Goal: Task Accomplishment & Management: Use online tool/utility

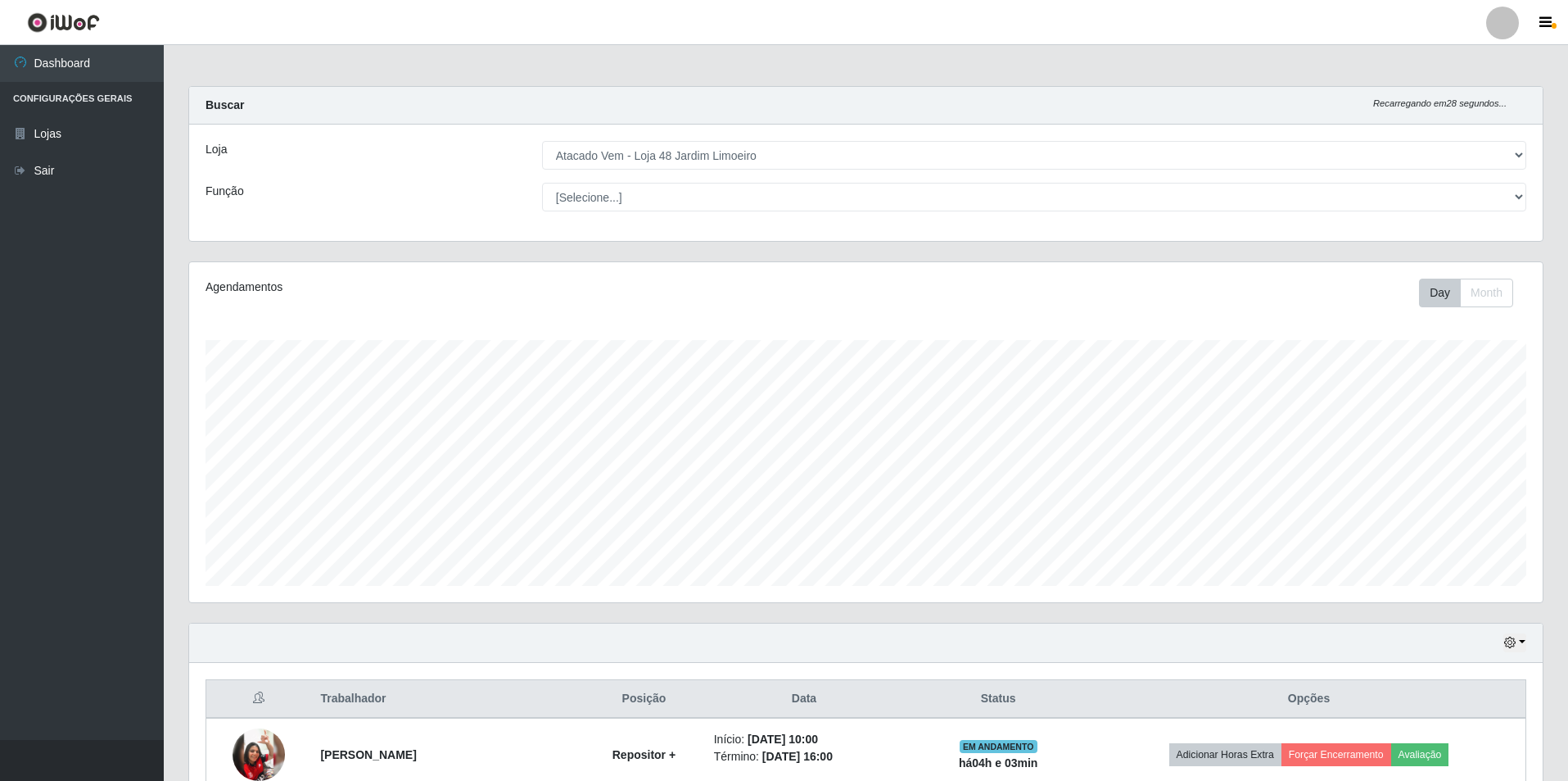
select select "449"
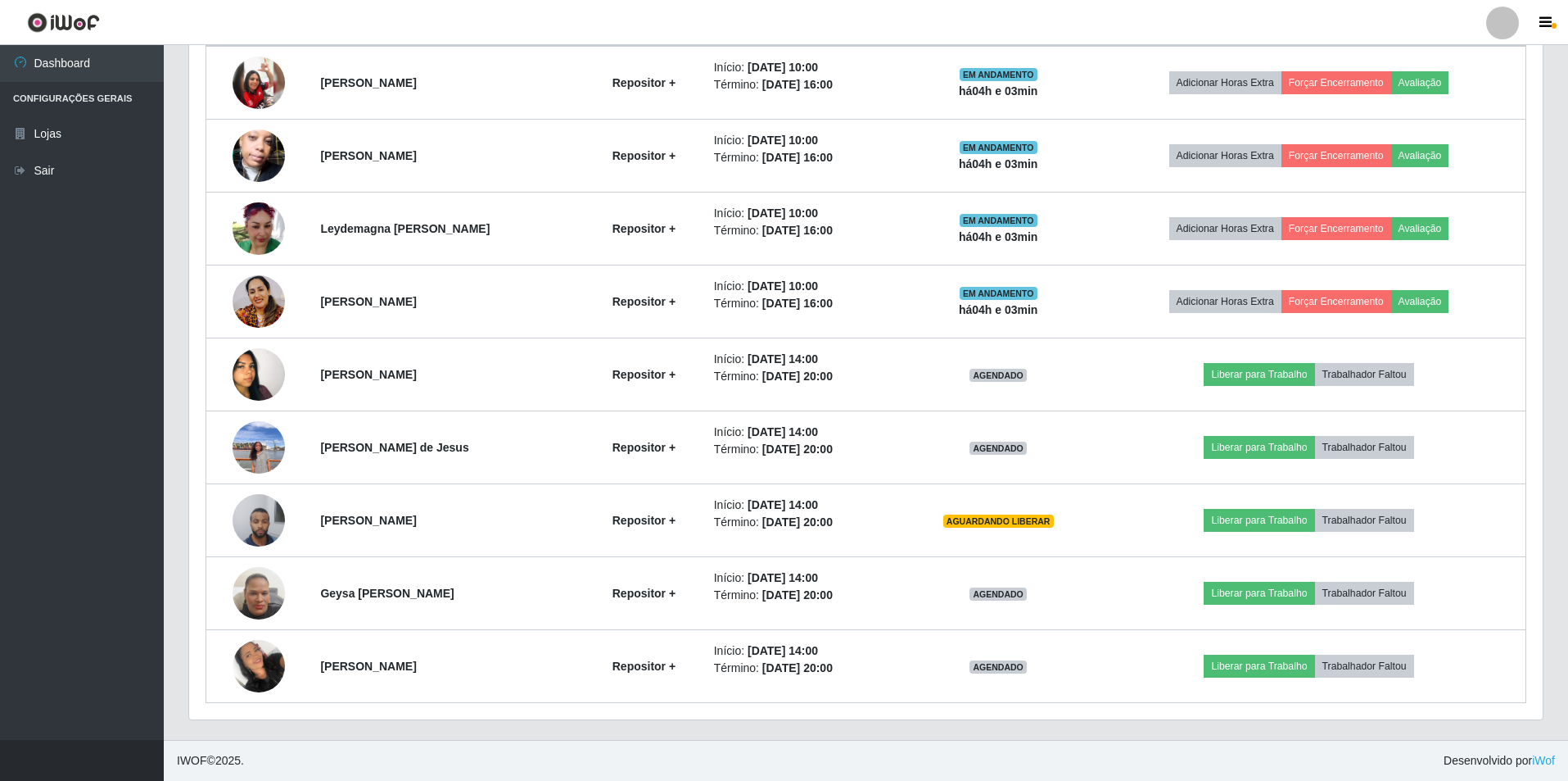
scroll to position [340, 1353]
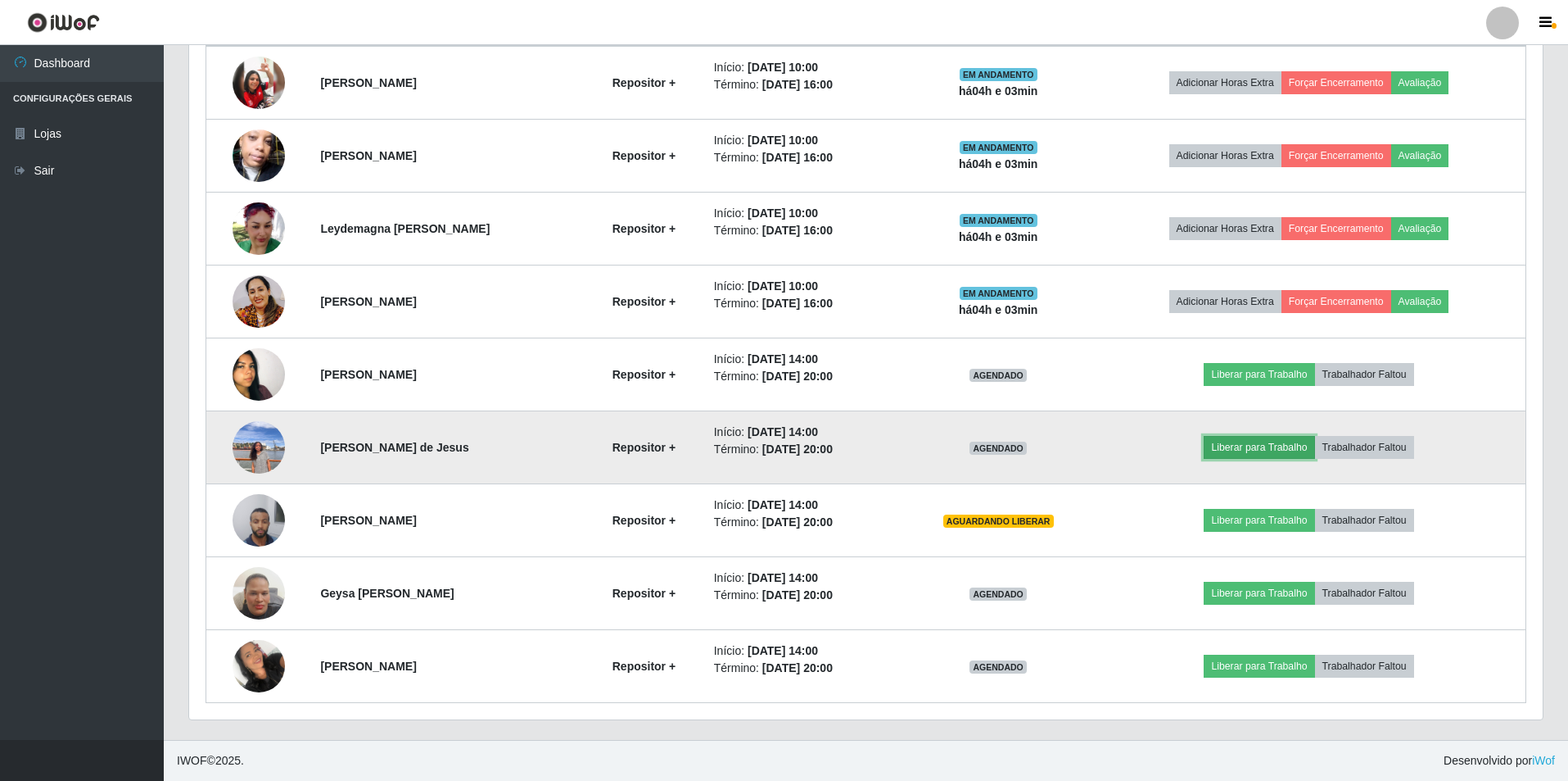
click at [1255, 448] on button "Liberar para Trabalho" at bounding box center [1259, 446] width 111 height 23
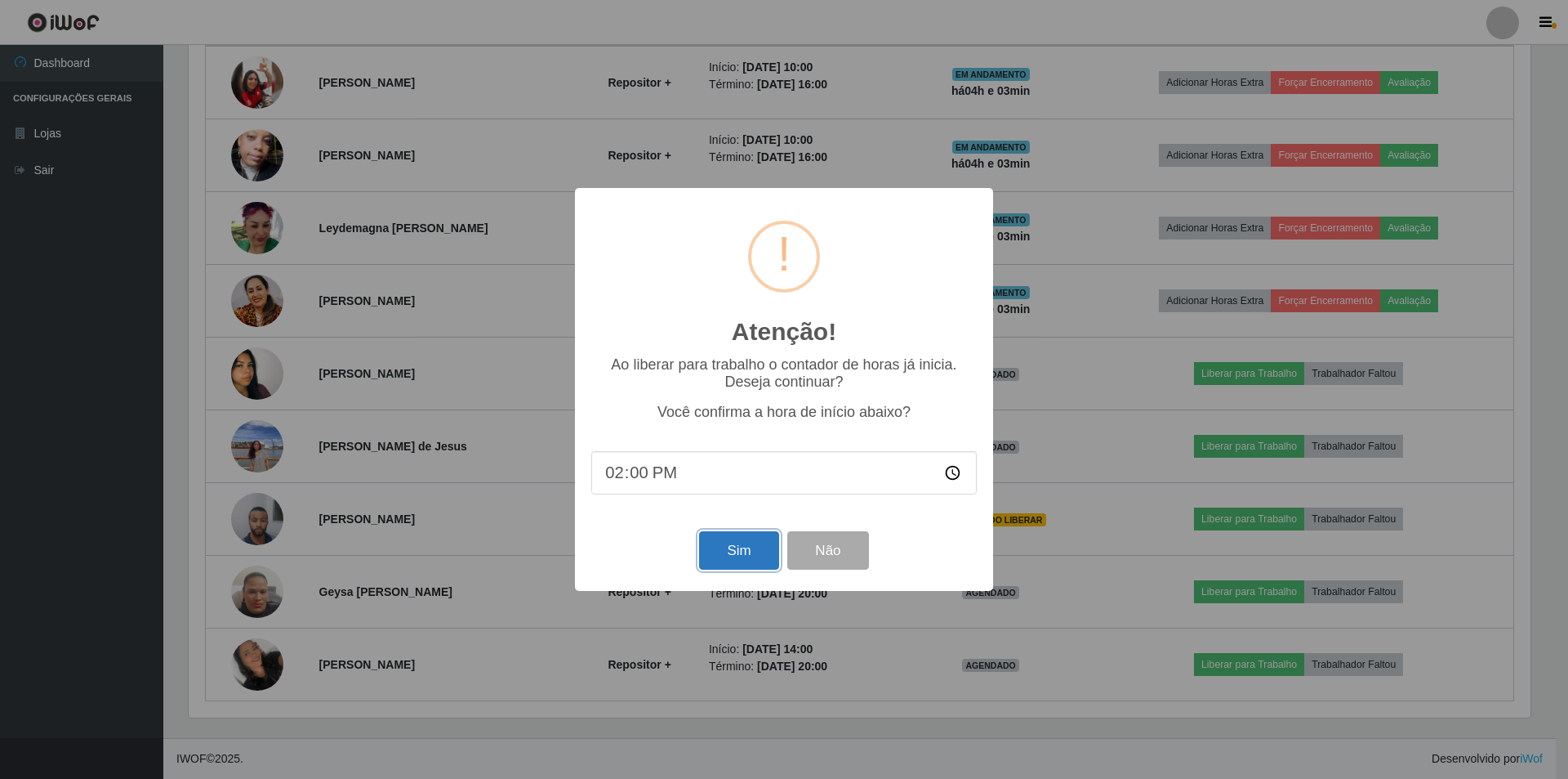
click at [741, 562] on button "Sim" at bounding box center [739, 550] width 80 height 39
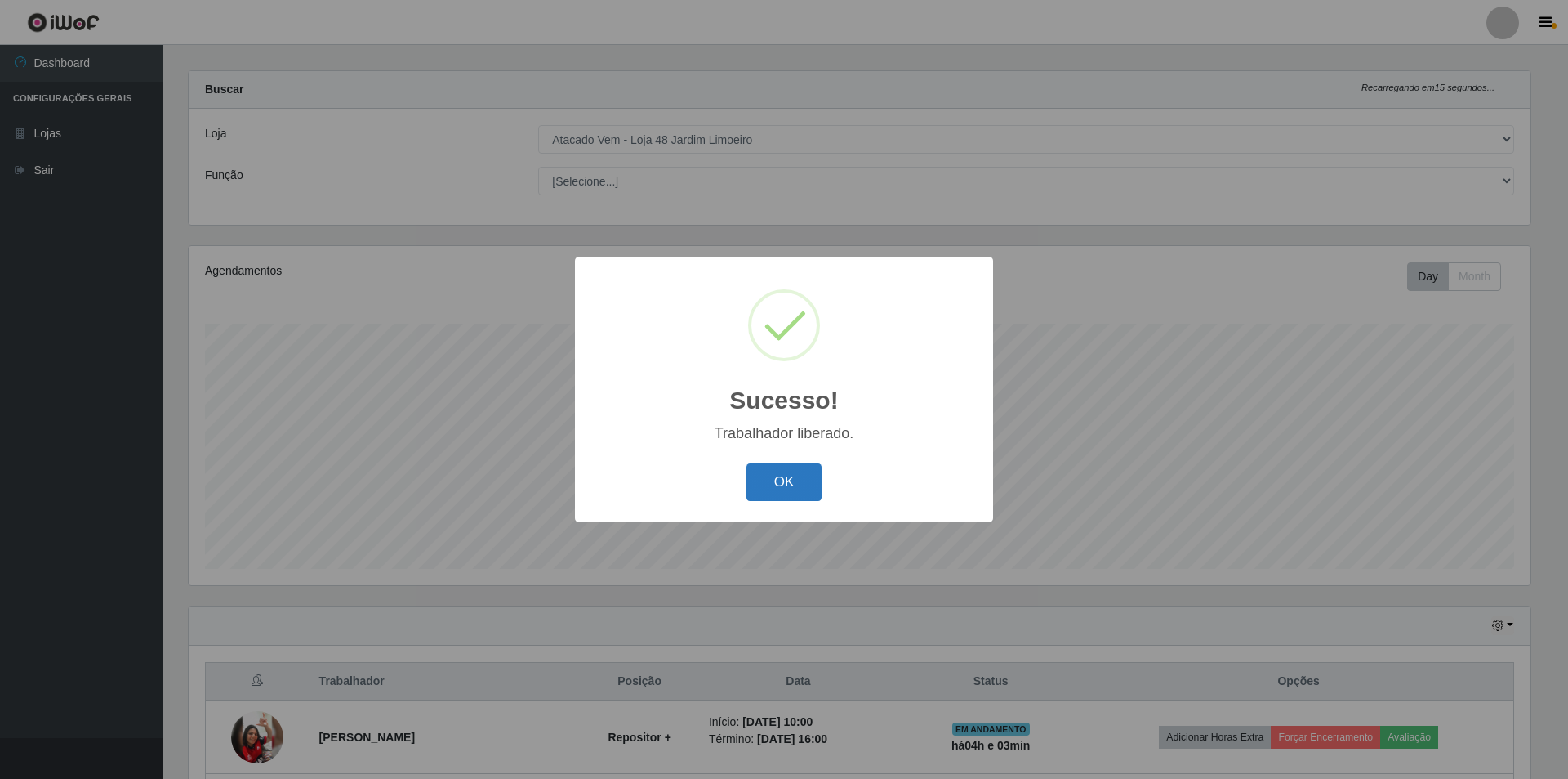
click at [785, 478] on button "OK" at bounding box center [784, 482] width 76 height 39
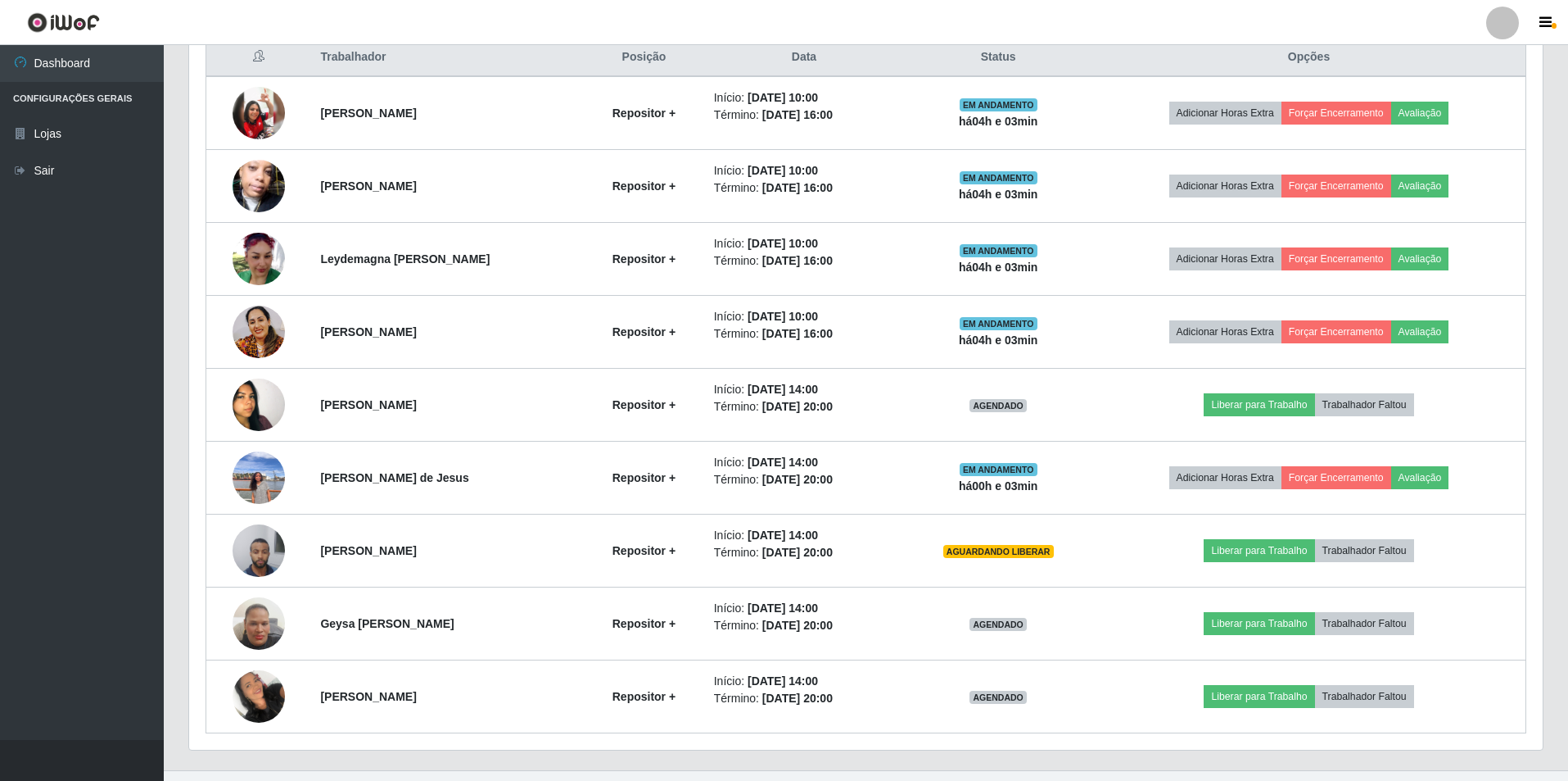
scroll to position [671, 0]
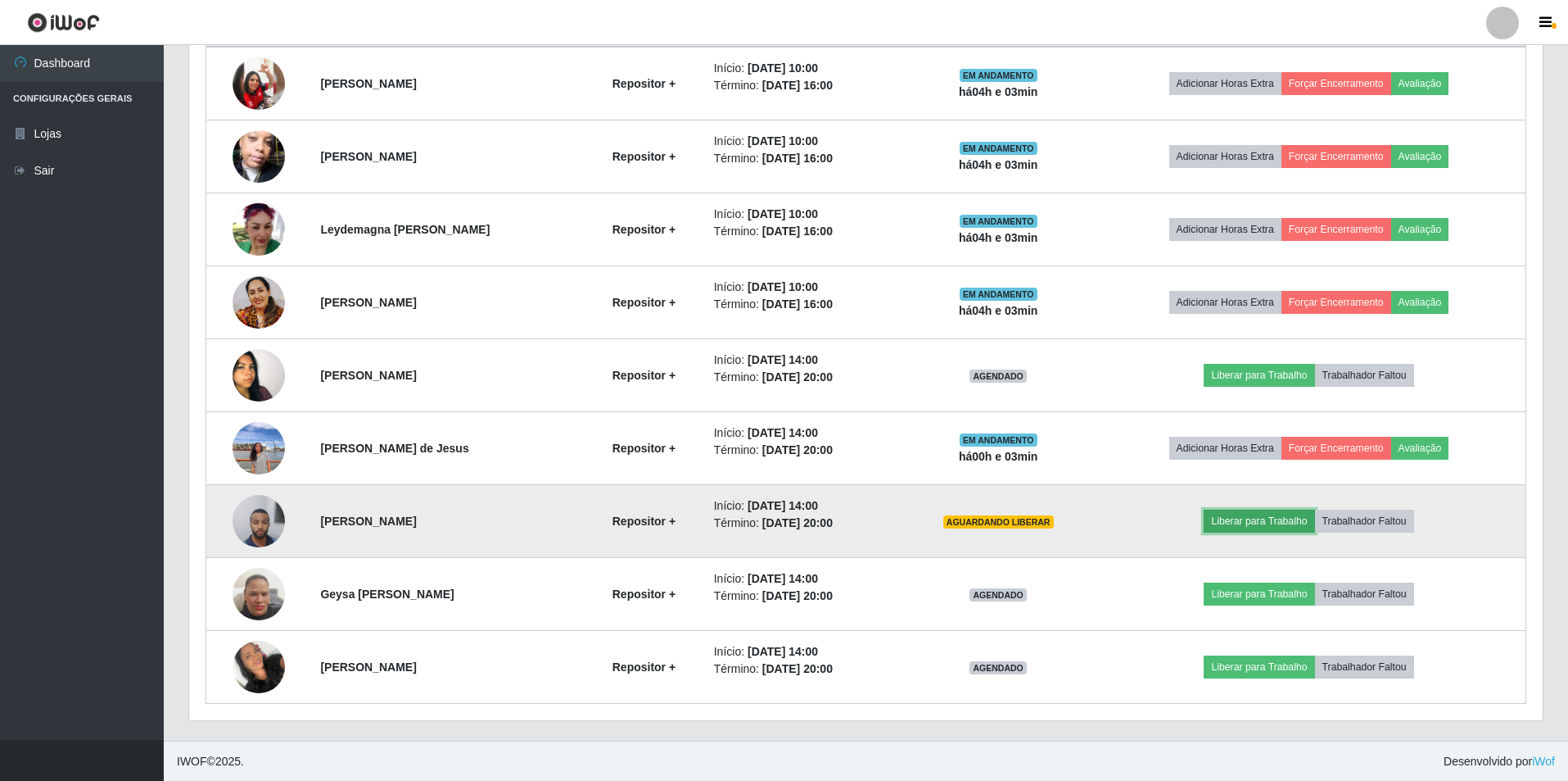
click at [1274, 522] on button "Liberar para Trabalho" at bounding box center [1259, 520] width 111 height 23
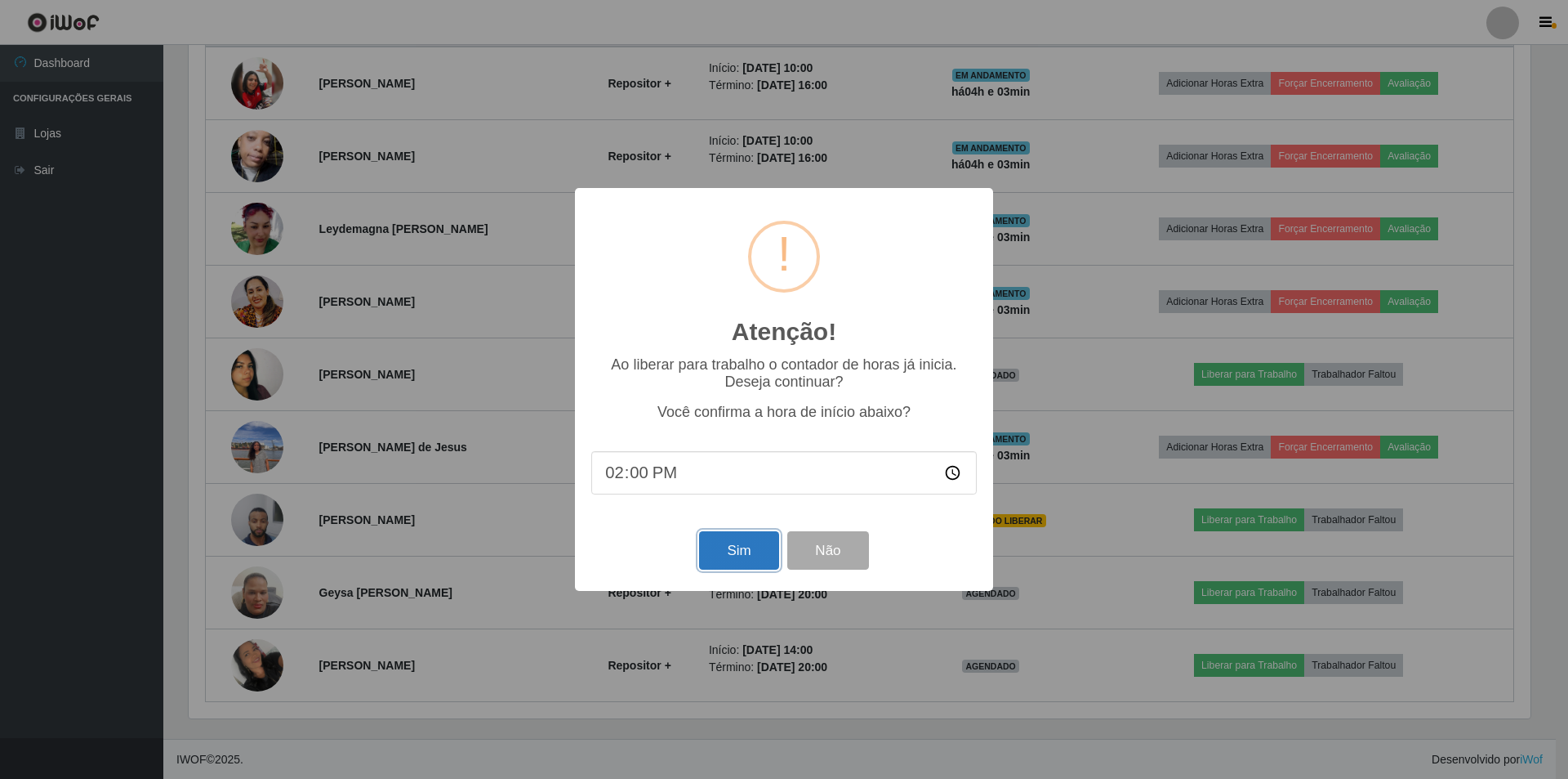
click at [735, 569] on button "Sim" at bounding box center [739, 550] width 80 height 39
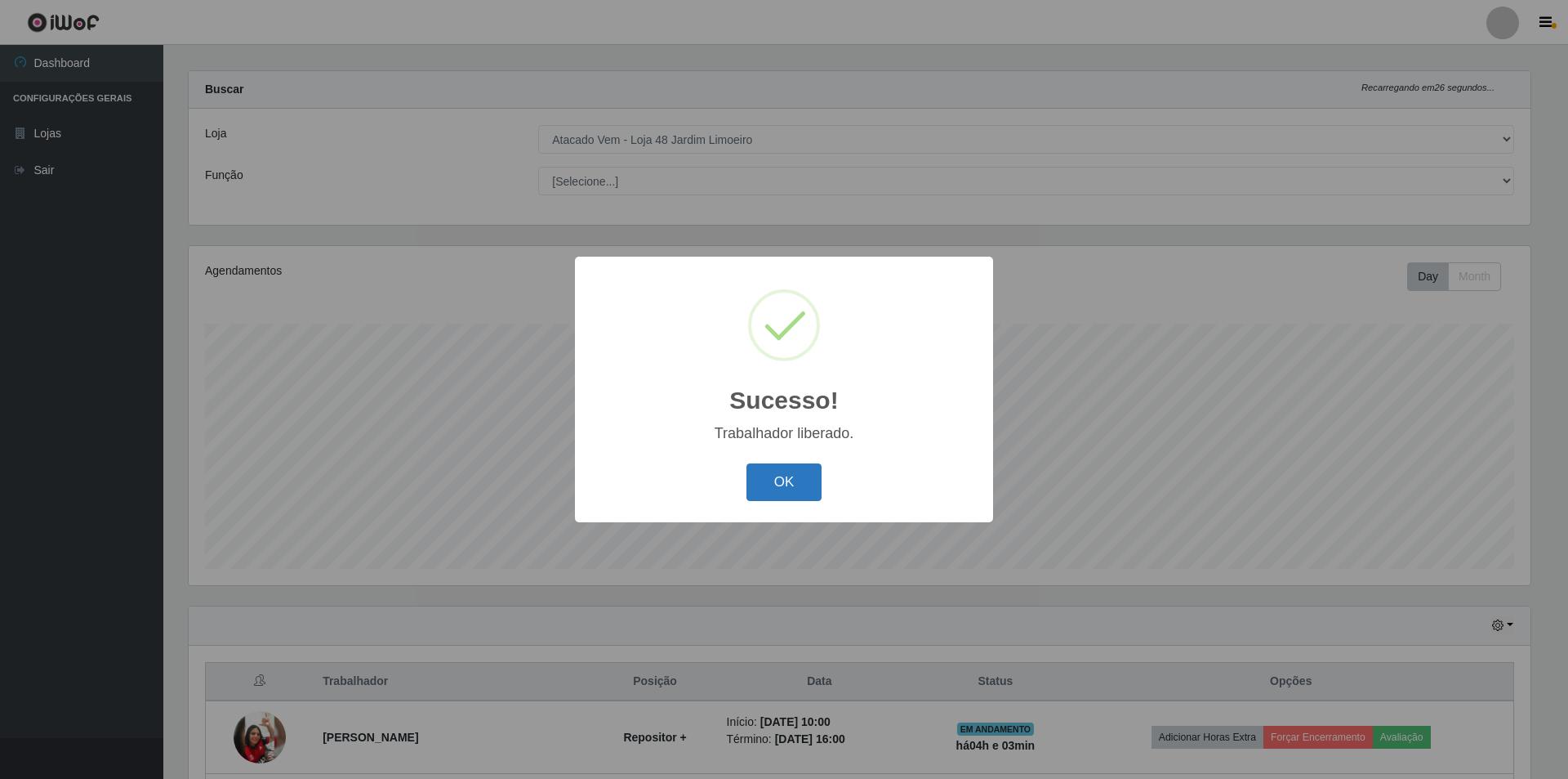
click at [782, 479] on button "OK" at bounding box center [784, 482] width 76 height 39
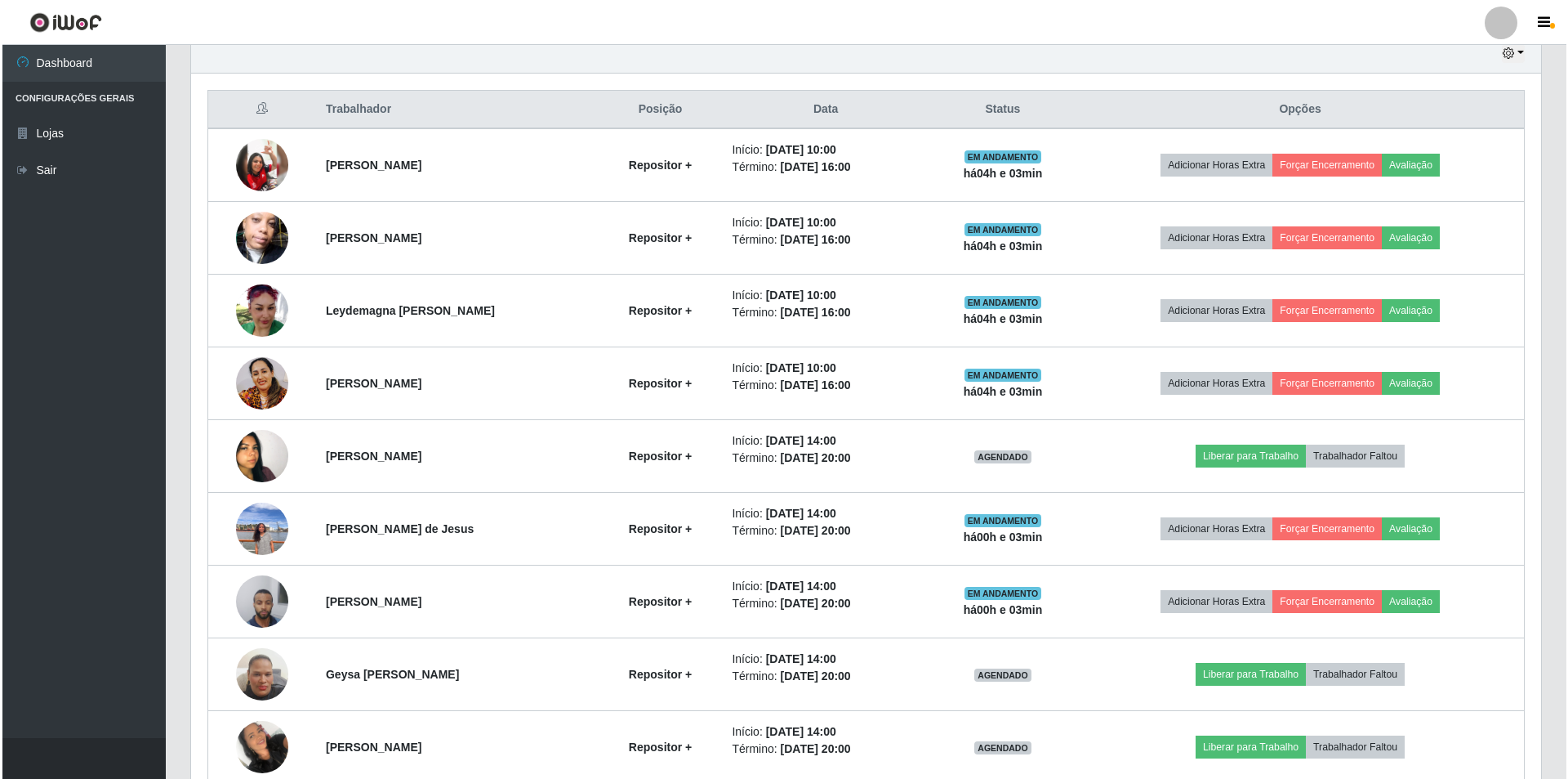
scroll to position [670, 0]
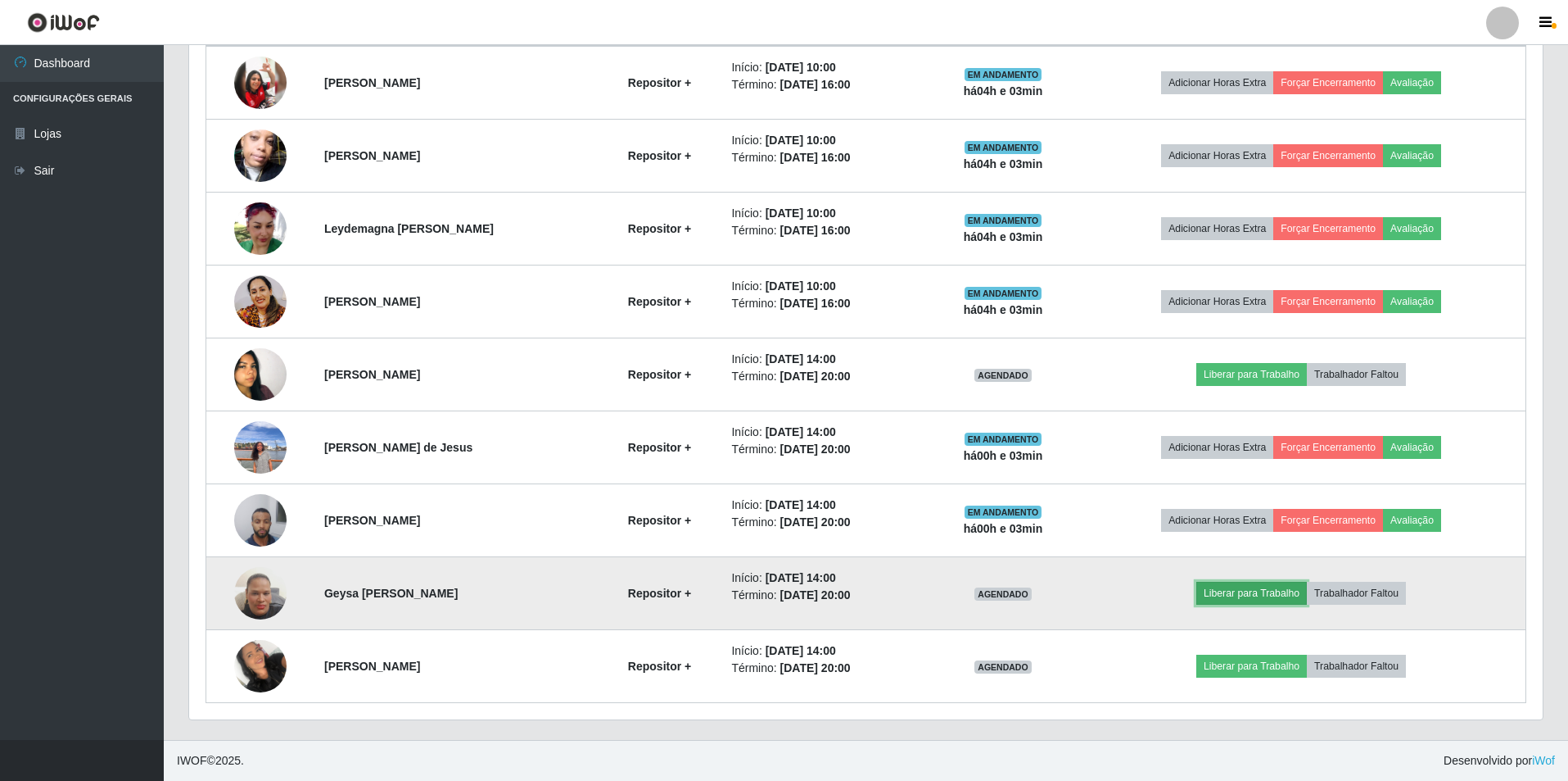
click at [1253, 591] on button "Liberar para Trabalho" at bounding box center [1252, 593] width 111 height 23
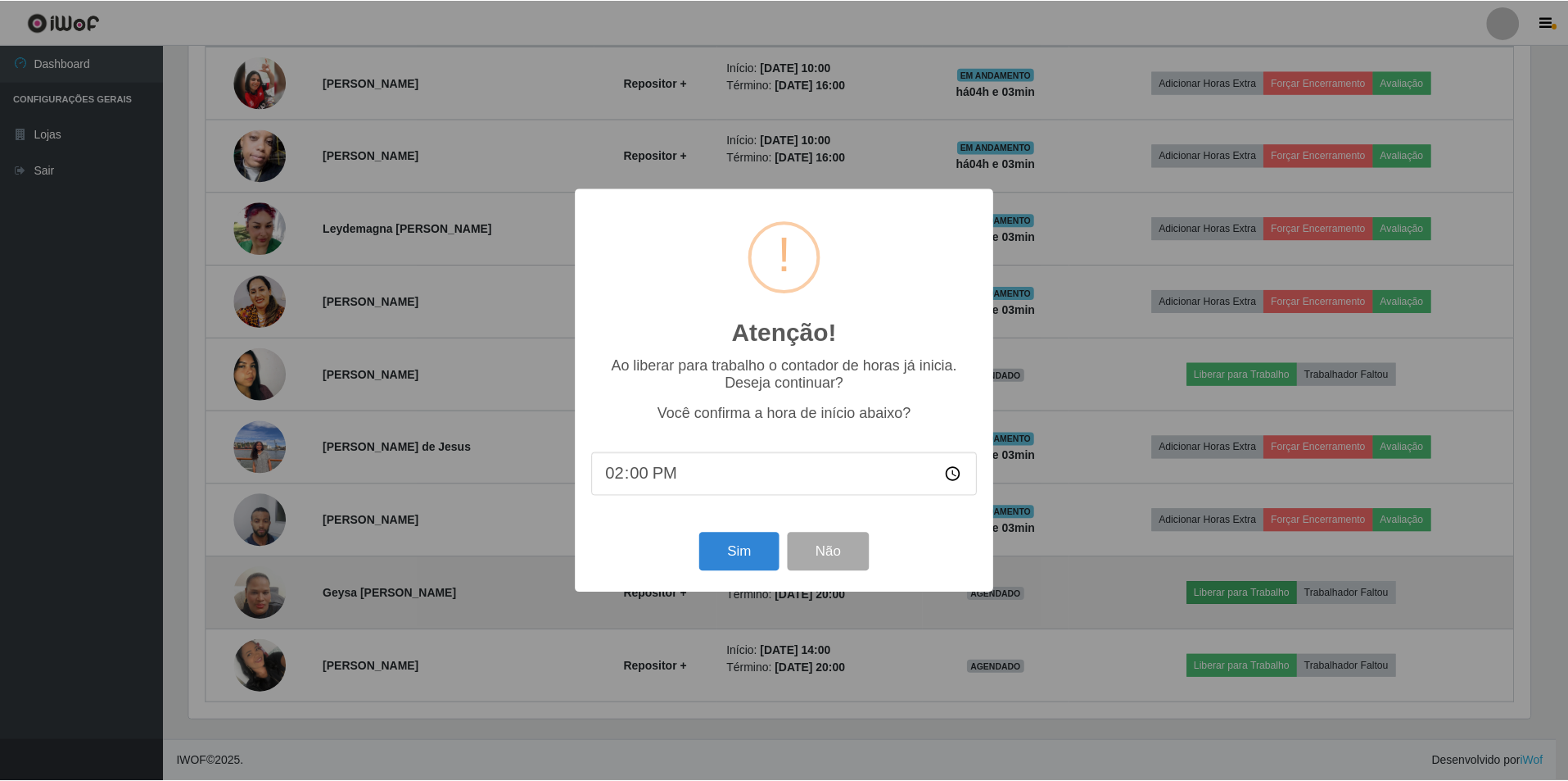
scroll to position [340, 1345]
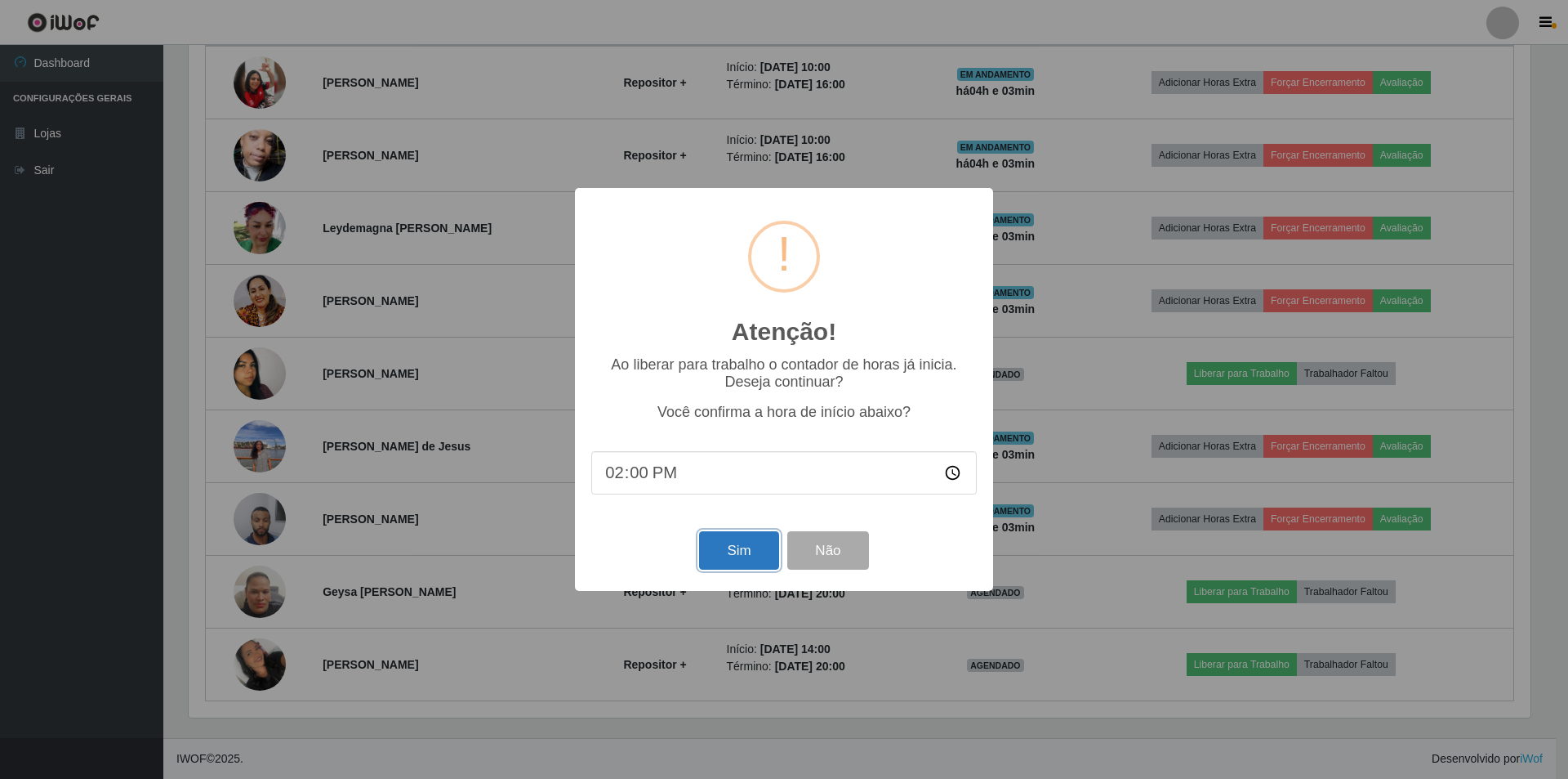
click at [740, 548] on button "Sim" at bounding box center [739, 550] width 80 height 39
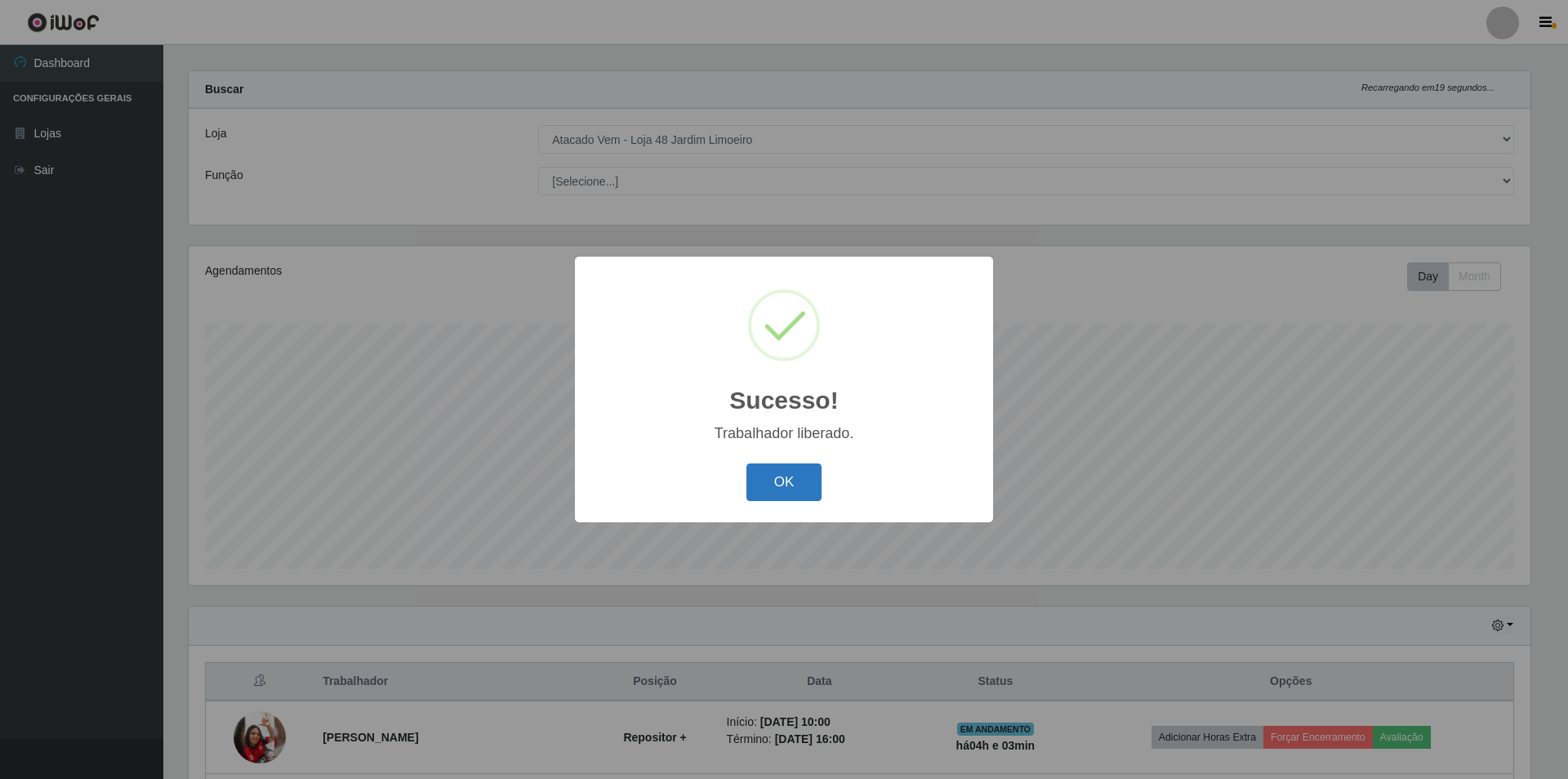
click at [798, 478] on button "OK" at bounding box center [784, 482] width 76 height 39
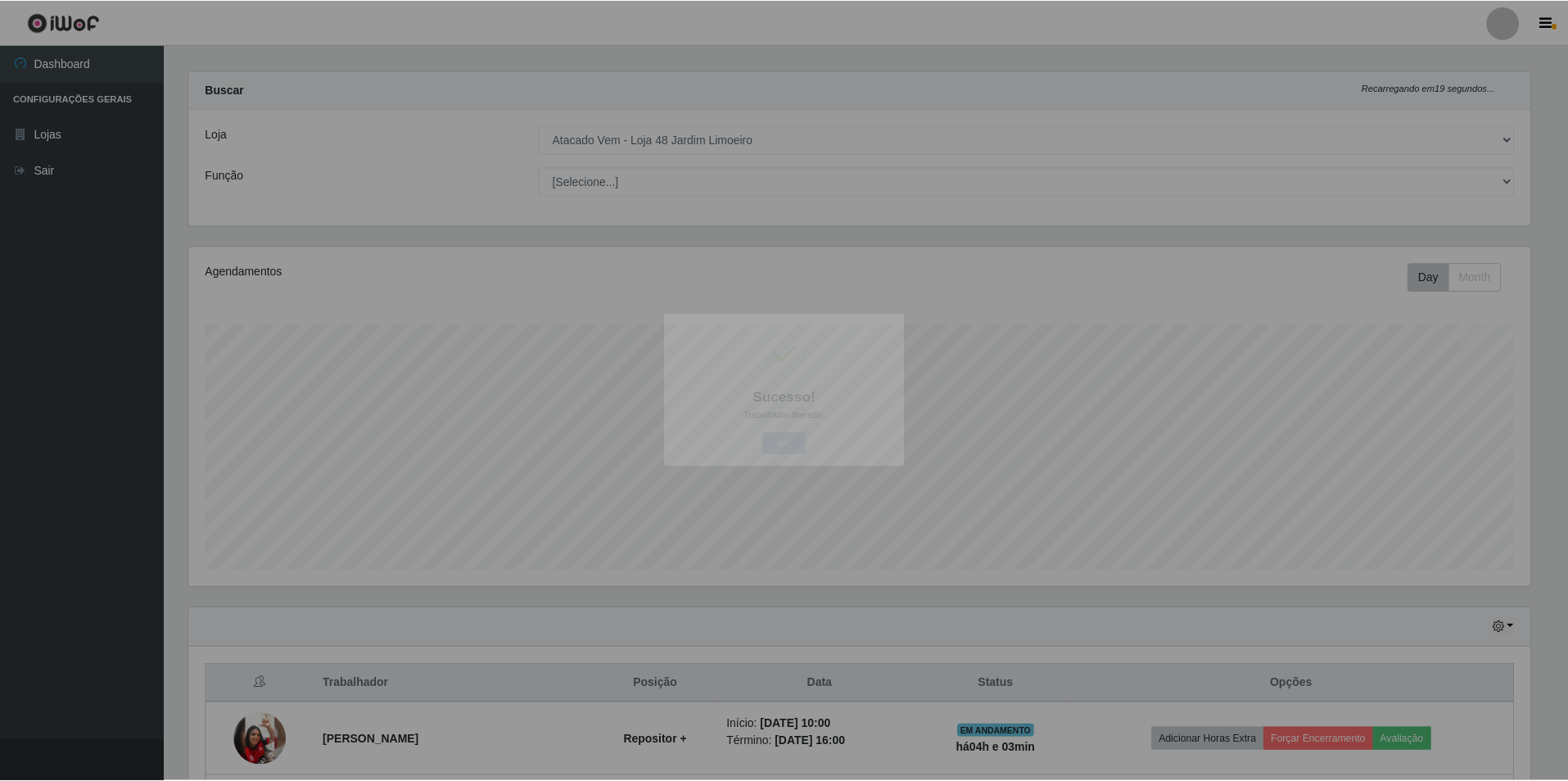
scroll to position [0, 0]
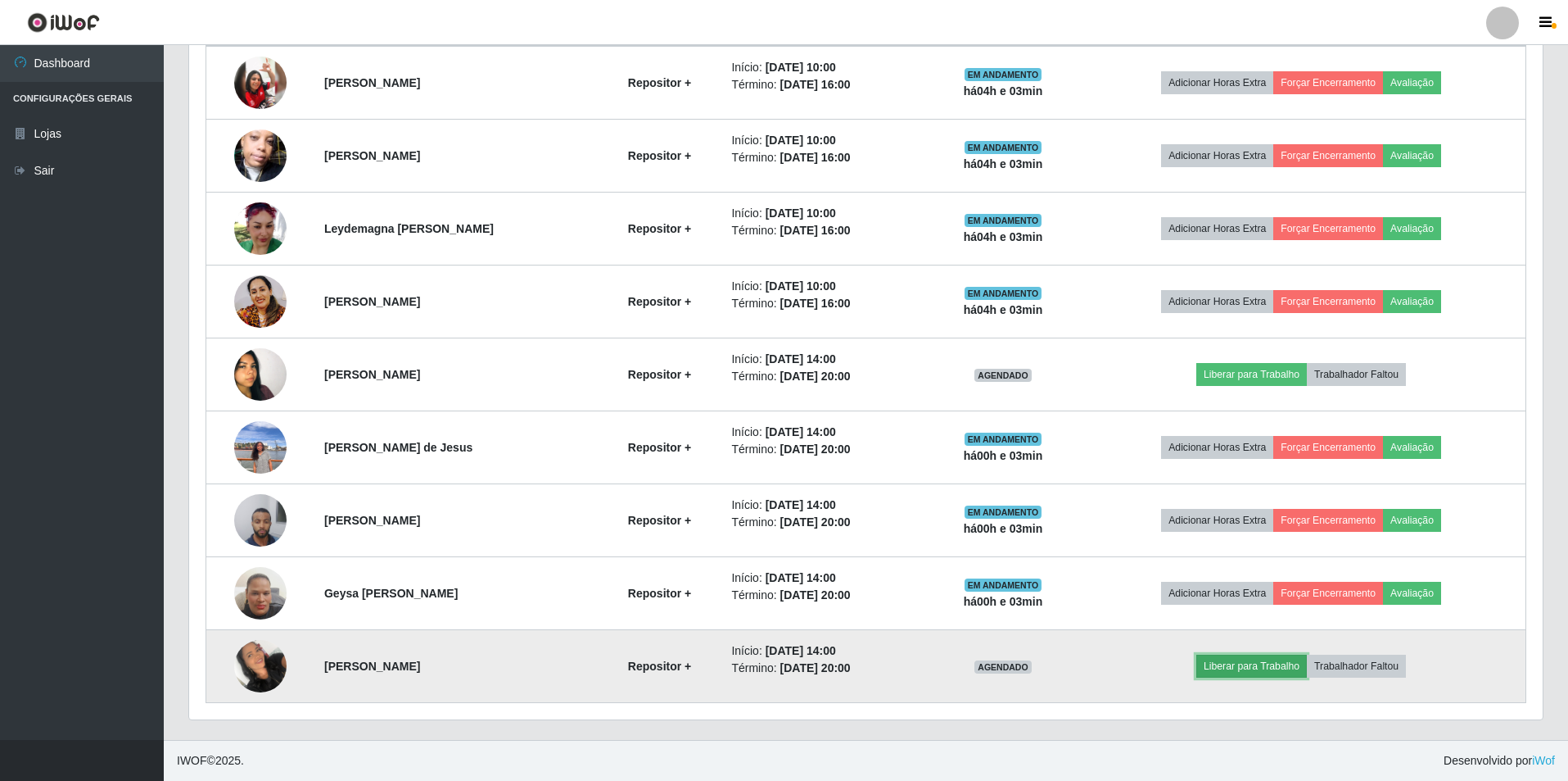
click at [1289, 668] on button "Liberar para Trabalho" at bounding box center [1252, 666] width 111 height 23
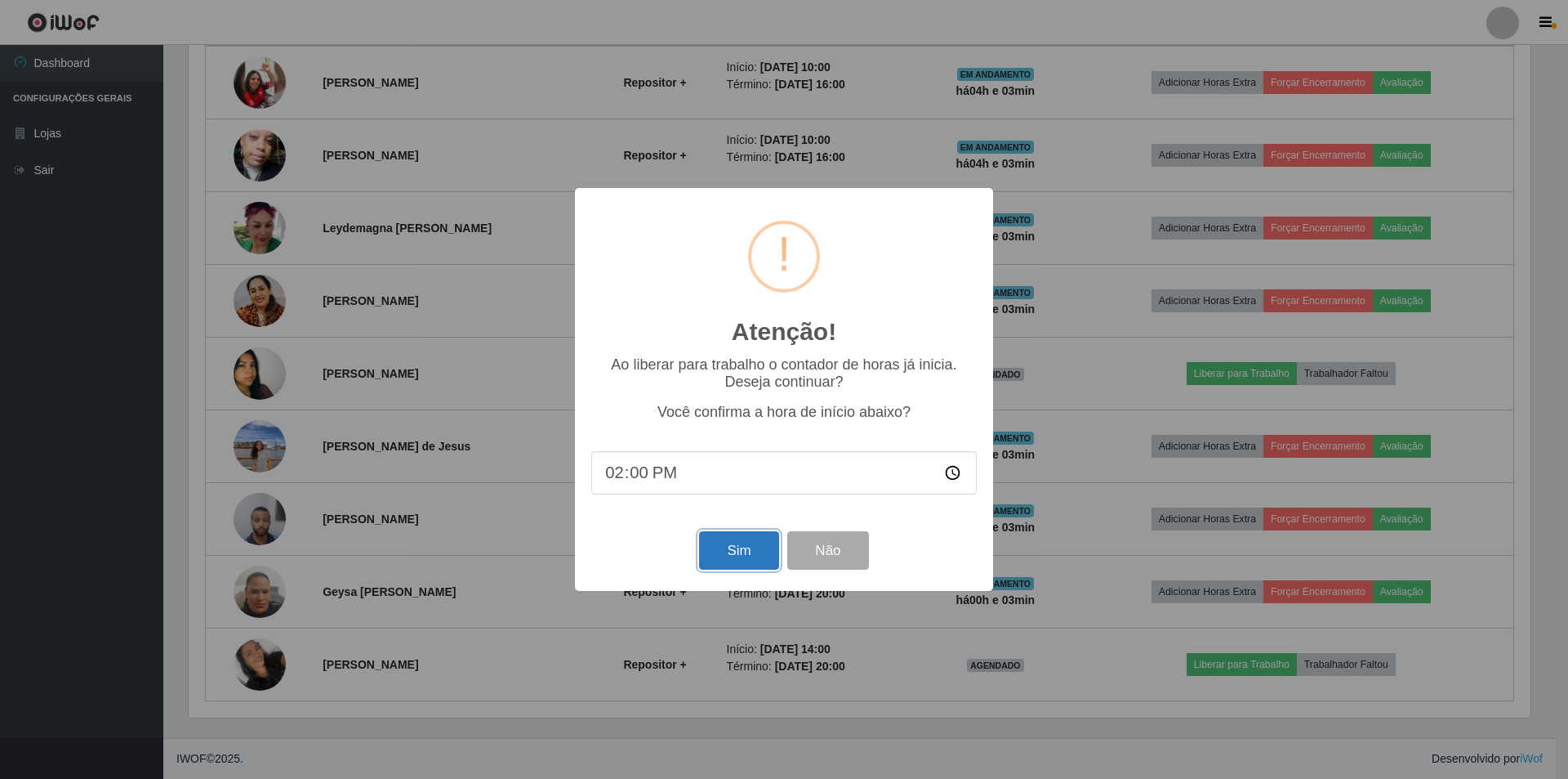
click at [749, 551] on button "Sim" at bounding box center [739, 550] width 80 height 39
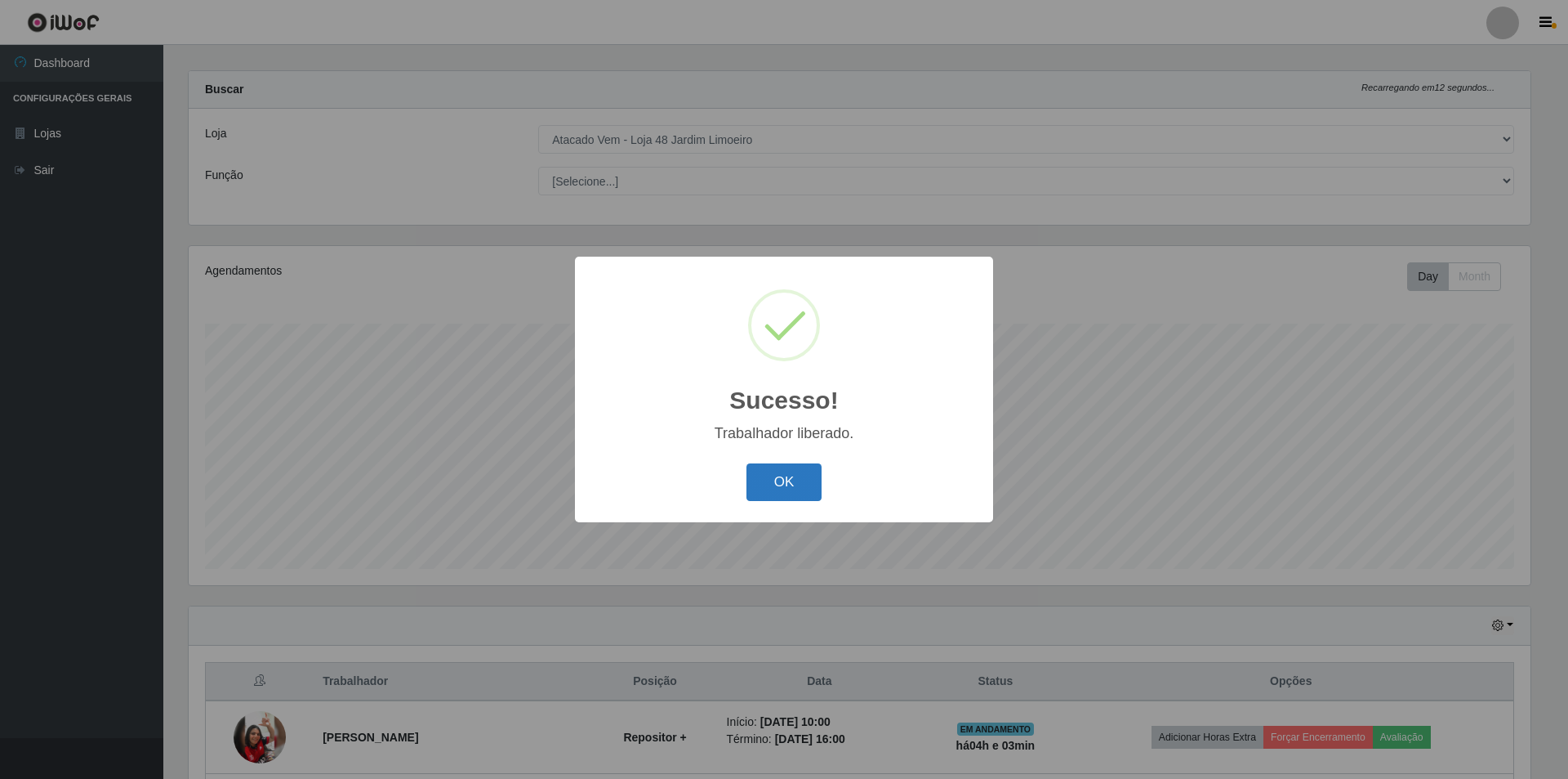
click at [793, 491] on button "OK" at bounding box center [784, 482] width 76 height 39
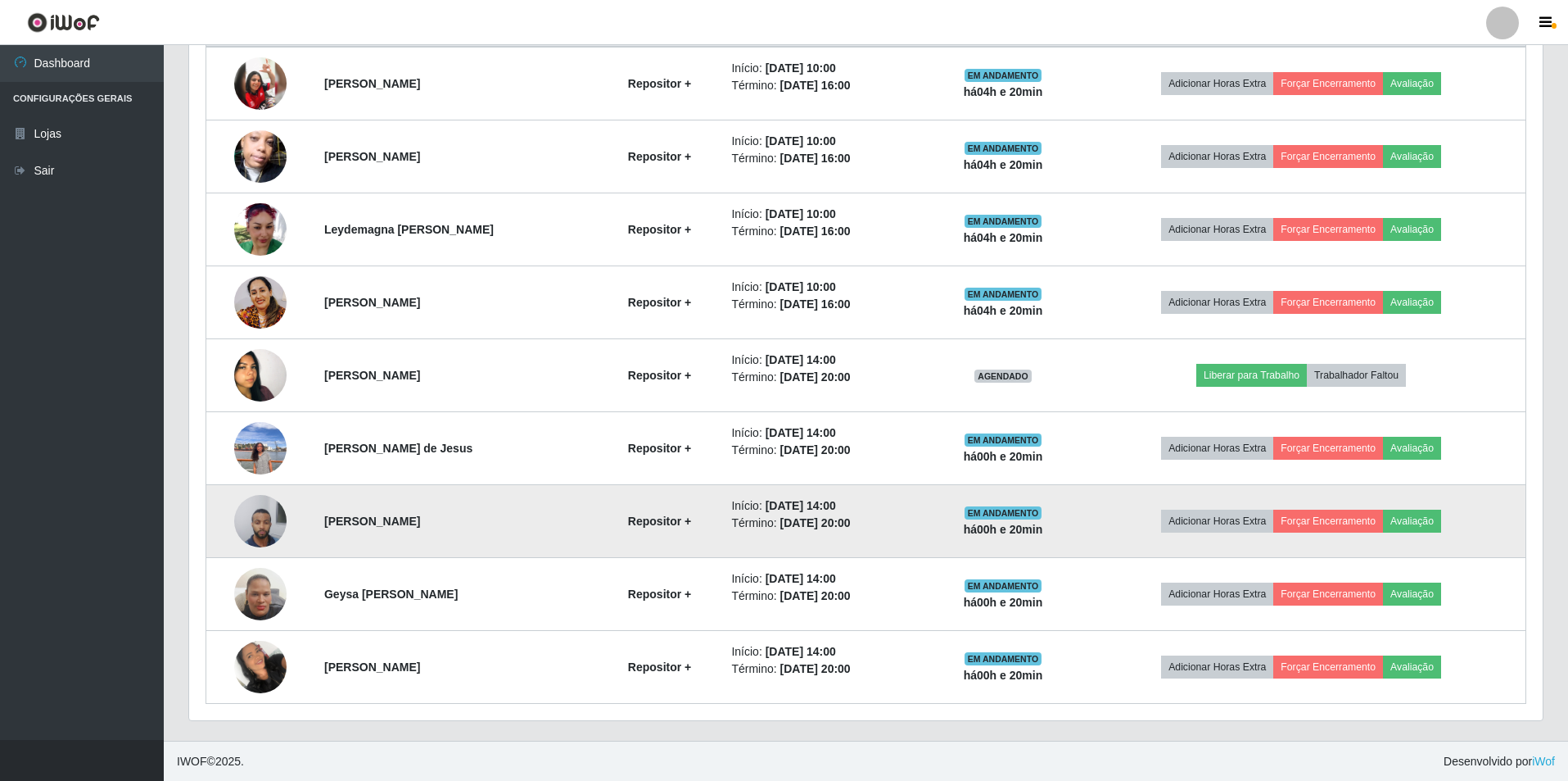
scroll to position [672, 0]
